Goal: Information Seeking & Learning: Learn about a topic

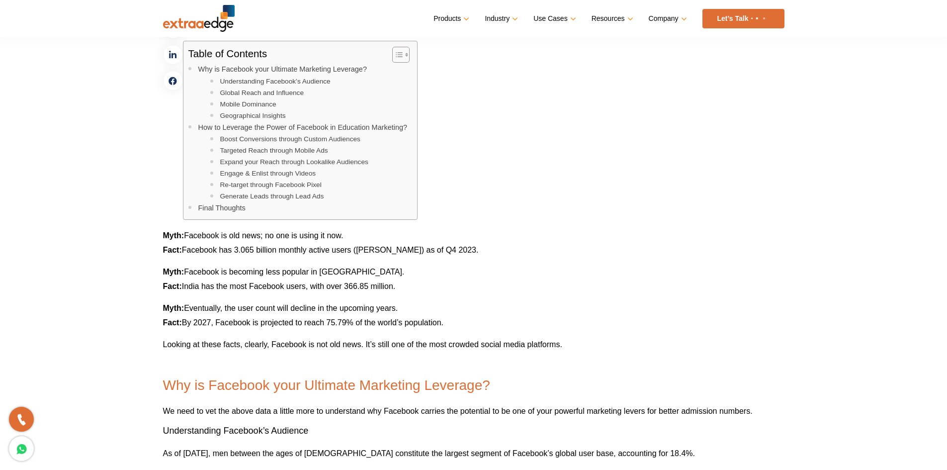
scroll to position [456, 0]
click at [323, 123] on link "How to Leverage the Power of Facebook in Education Marketing?" at bounding box center [302, 126] width 209 height 11
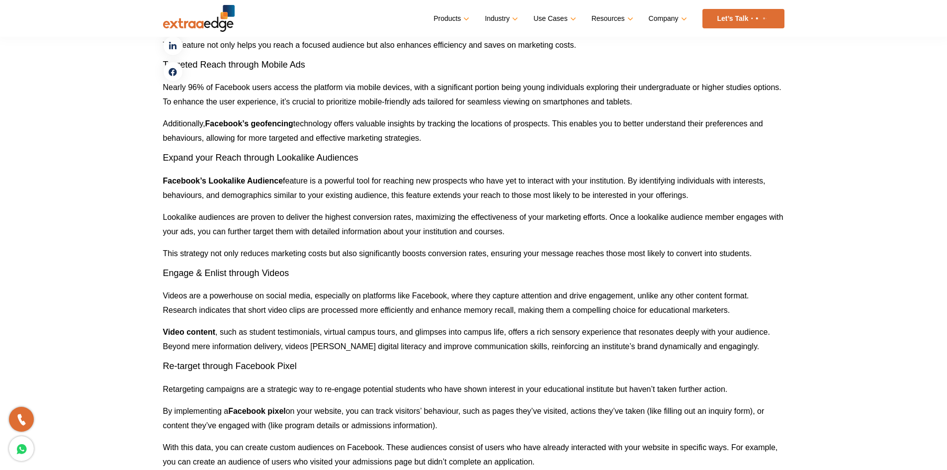
scroll to position [1696, 0]
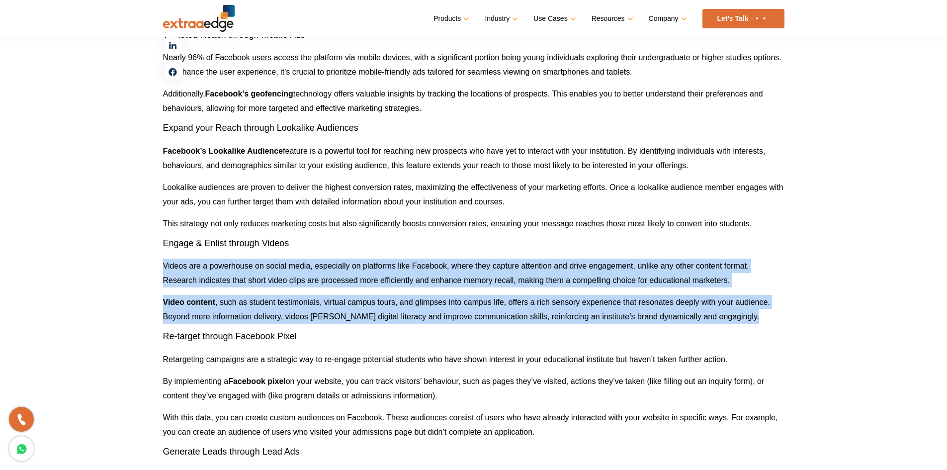
drag, startPoint x: 164, startPoint y: 263, endPoint x: 157, endPoint y: 330, distance: 67.0
copy div "Videos are a powerhouse on social media, especially on platforms like Facebook,…"
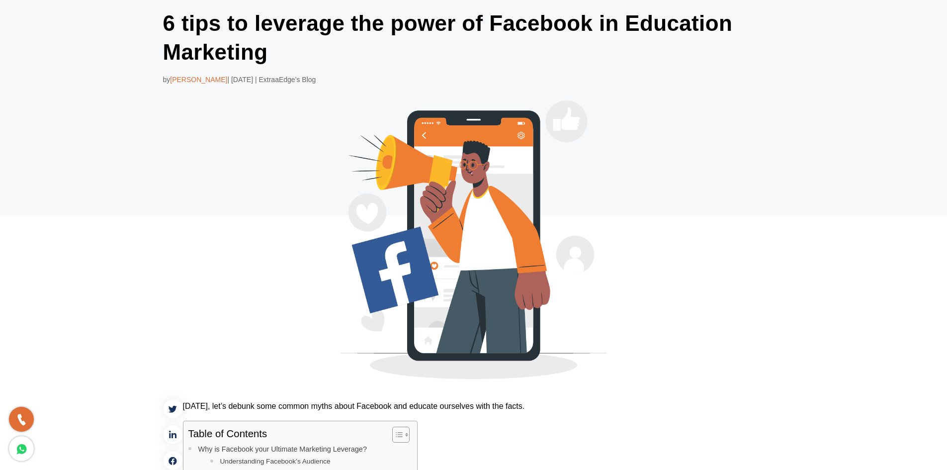
scroll to position [0, 0]
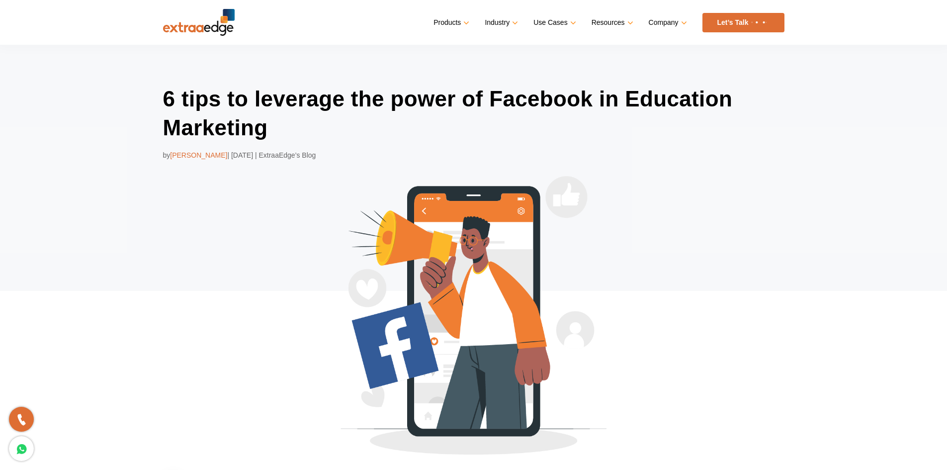
drag, startPoint x: 173, startPoint y: 155, endPoint x: 231, endPoint y: 158, distance: 58.2
click at [227, 158] on span "[PERSON_NAME]" at bounding box center [198, 155] width 57 height 8
copy span "[PERSON_NAME]"
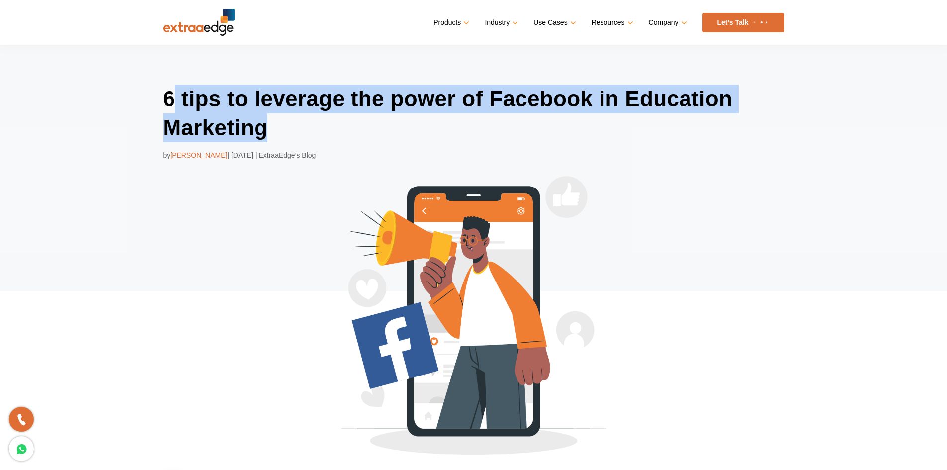
drag, startPoint x: 170, startPoint y: 95, endPoint x: 278, endPoint y: 131, distance: 114.6
click at [278, 131] on h1 "6 tips to leverage the power of Facebook in Education Marketing" at bounding box center [473, 113] width 621 height 57
drag, startPoint x: 163, startPoint y: 98, endPoint x: 267, endPoint y: 124, distance: 107.6
click at [267, 124] on h1 "6 tips to leverage the power of Facebook in Education Marketing" at bounding box center [473, 113] width 621 height 57
copy h1 "6 tips to leverage the power of Facebook in Education Marketing"
